Goal: Task Accomplishment & Management: Manage account settings

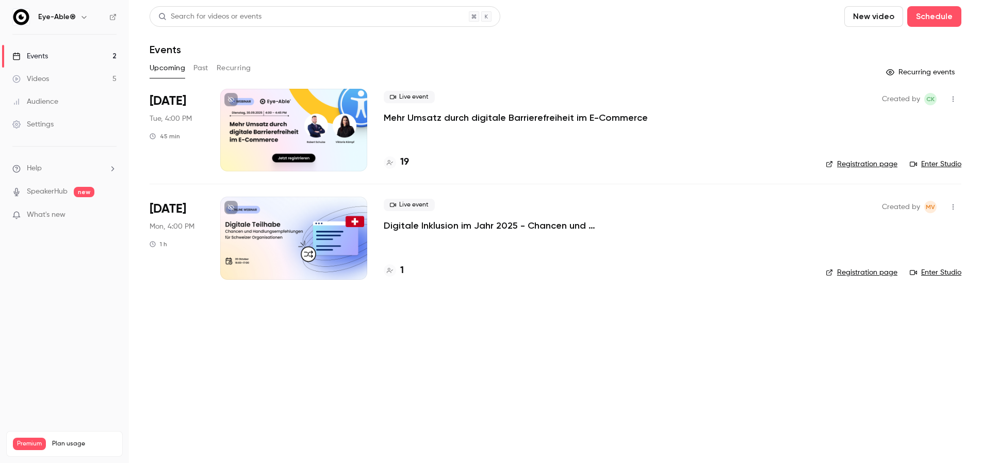
click at [296, 122] on div at bounding box center [293, 130] width 147 height 82
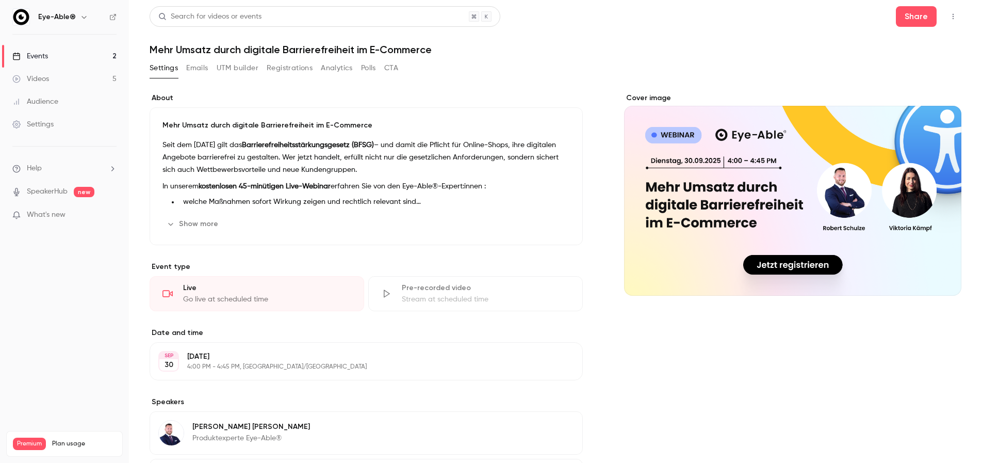
click at [198, 69] on button "Emails" at bounding box center [197, 68] width 22 height 16
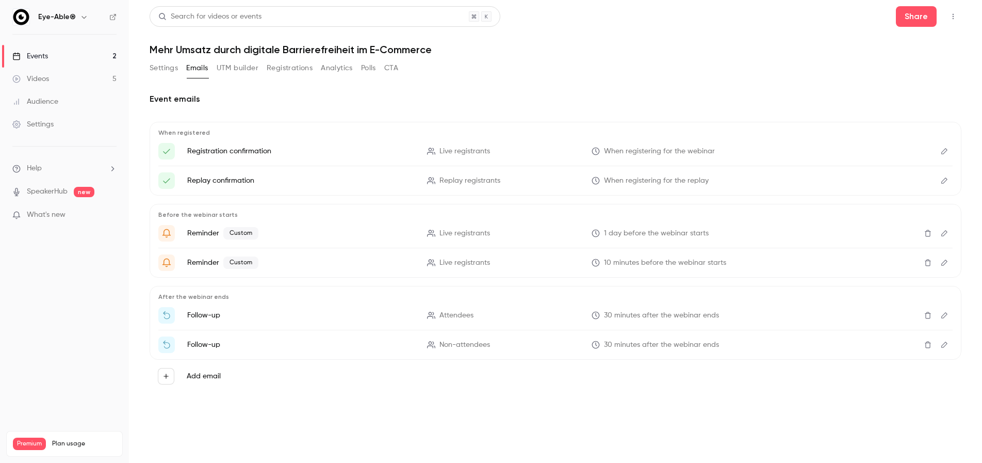
click at [946, 233] on icon "Edit" at bounding box center [944, 232] width 8 height 7
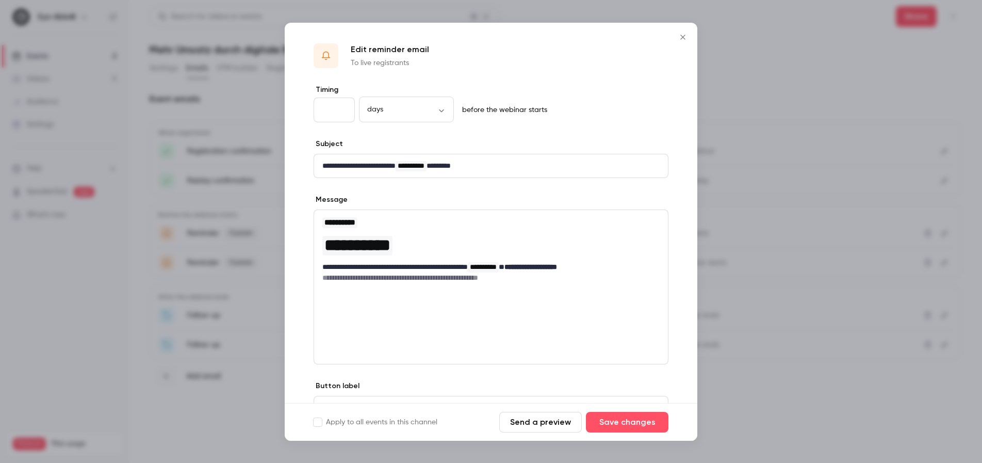
click at [682, 36] on icon "Close" at bounding box center [682, 37] width 5 height 5
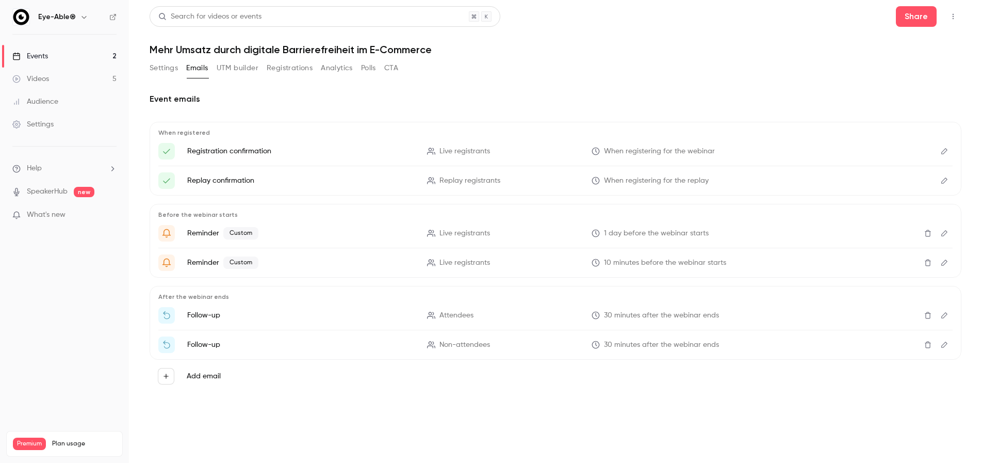
click at [43, 59] on div "Events" at bounding box center [30, 56] width 36 height 10
